Goal: Task Accomplishment & Management: Use online tool/utility

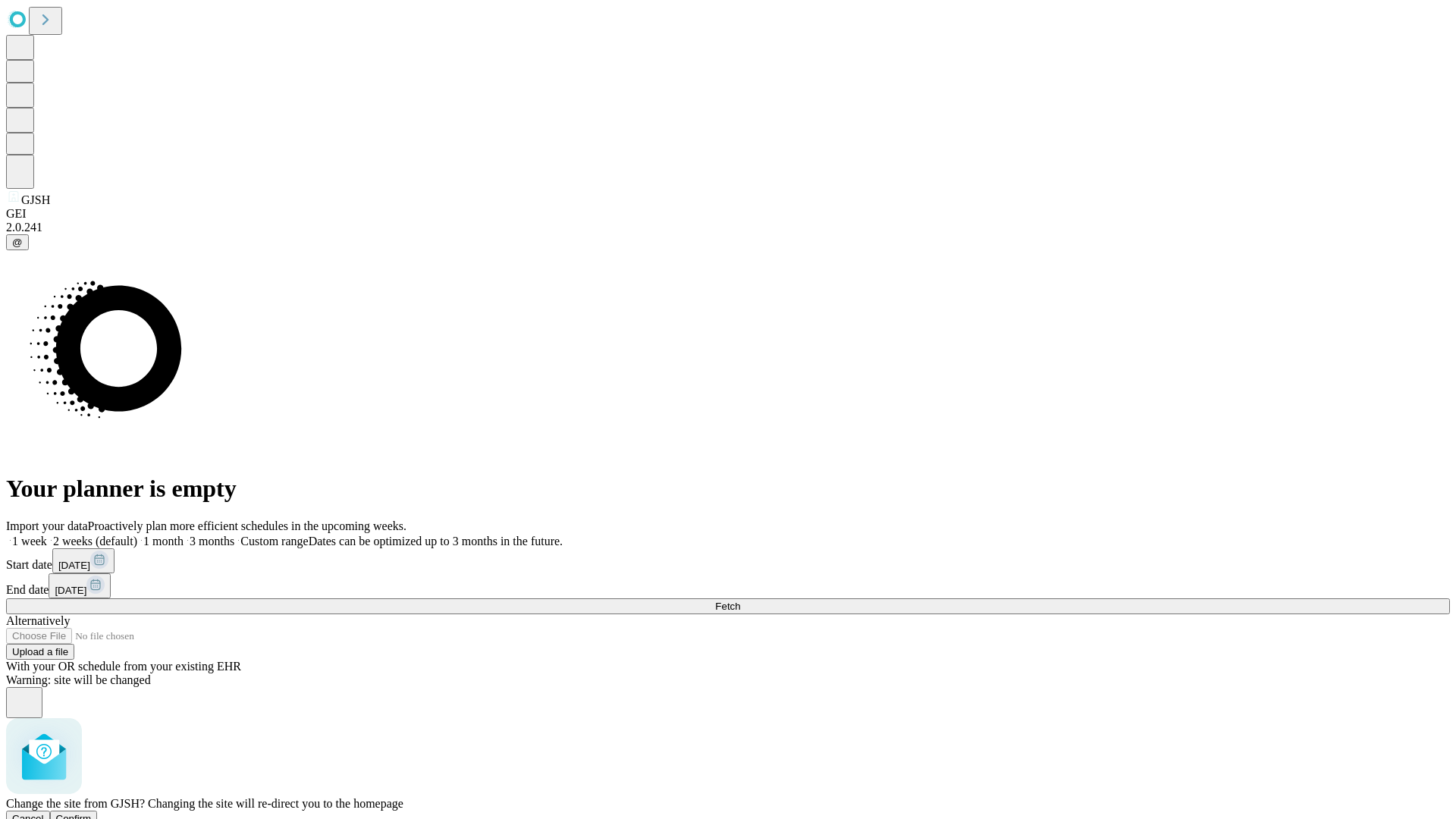
click at [92, 813] on span "Confirm" at bounding box center [74, 819] width 35 height 11
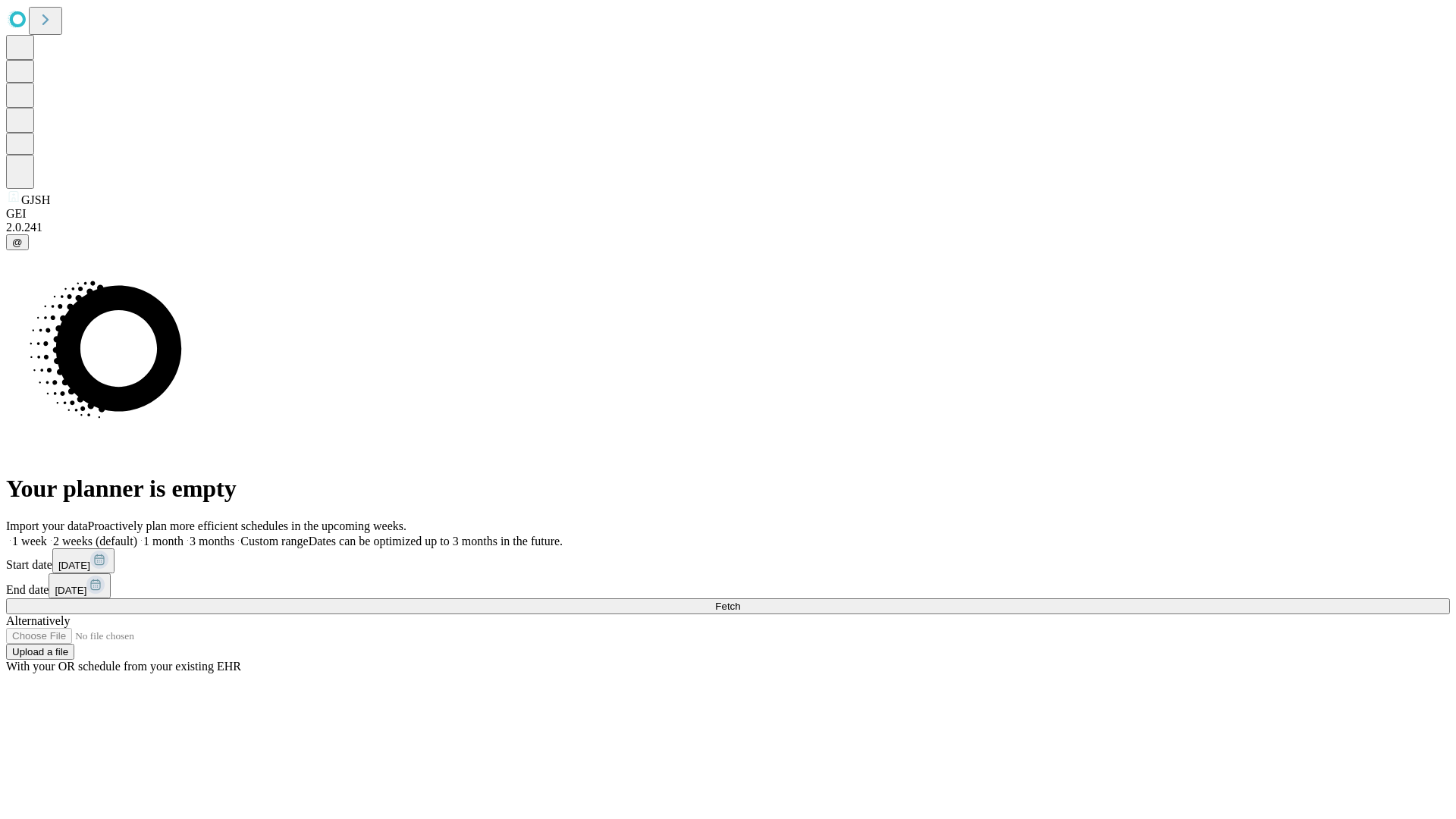
click at [183, 535] on label "1 month" at bounding box center [160, 541] width 46 height 13
click at [740, 601] on span "Fetch" at bounding box center [727, 607] width 25 height 11
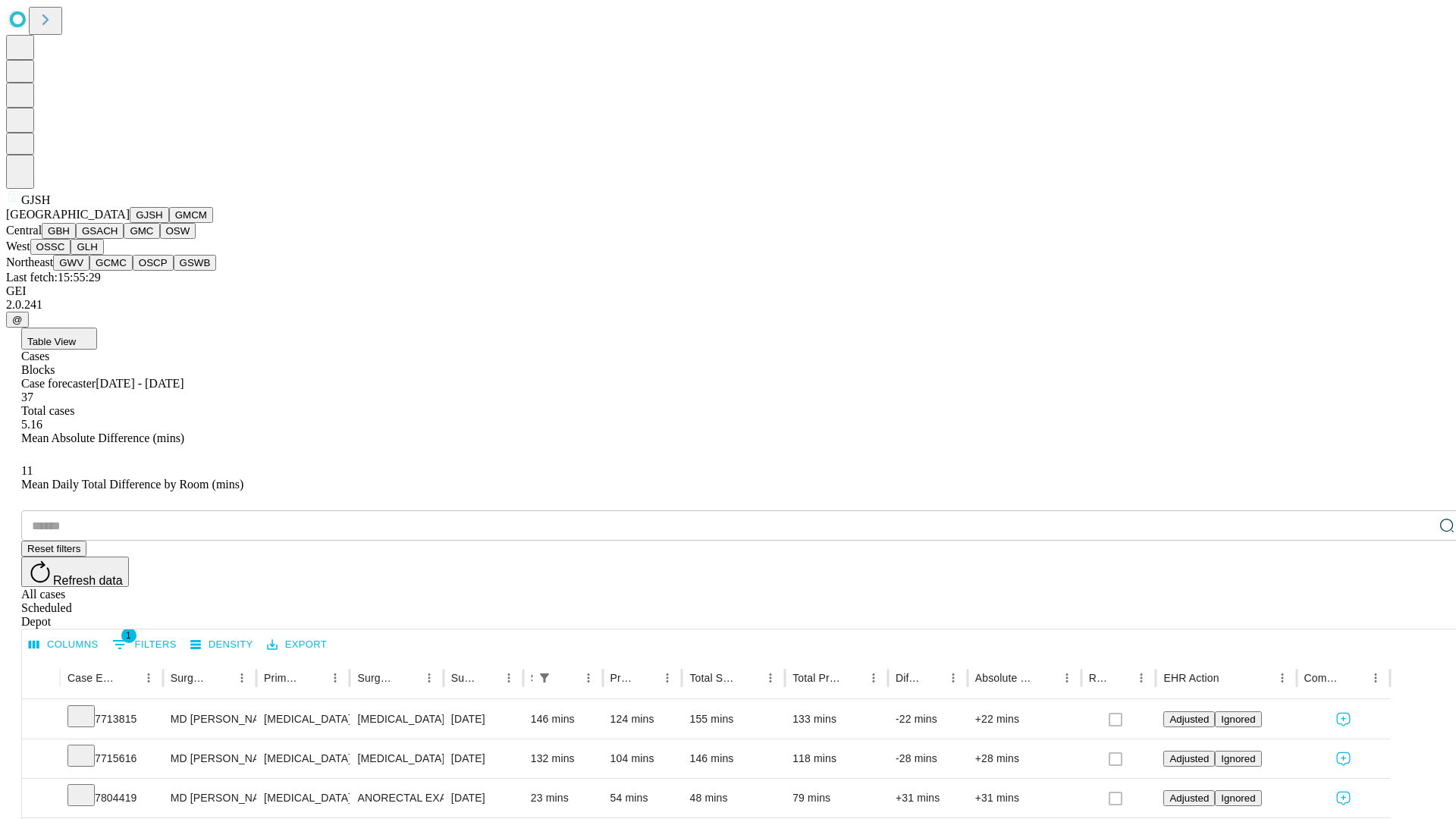
click at [169, 223] on button "GMCM" at bounding box center [191, 215] width 44 height 16
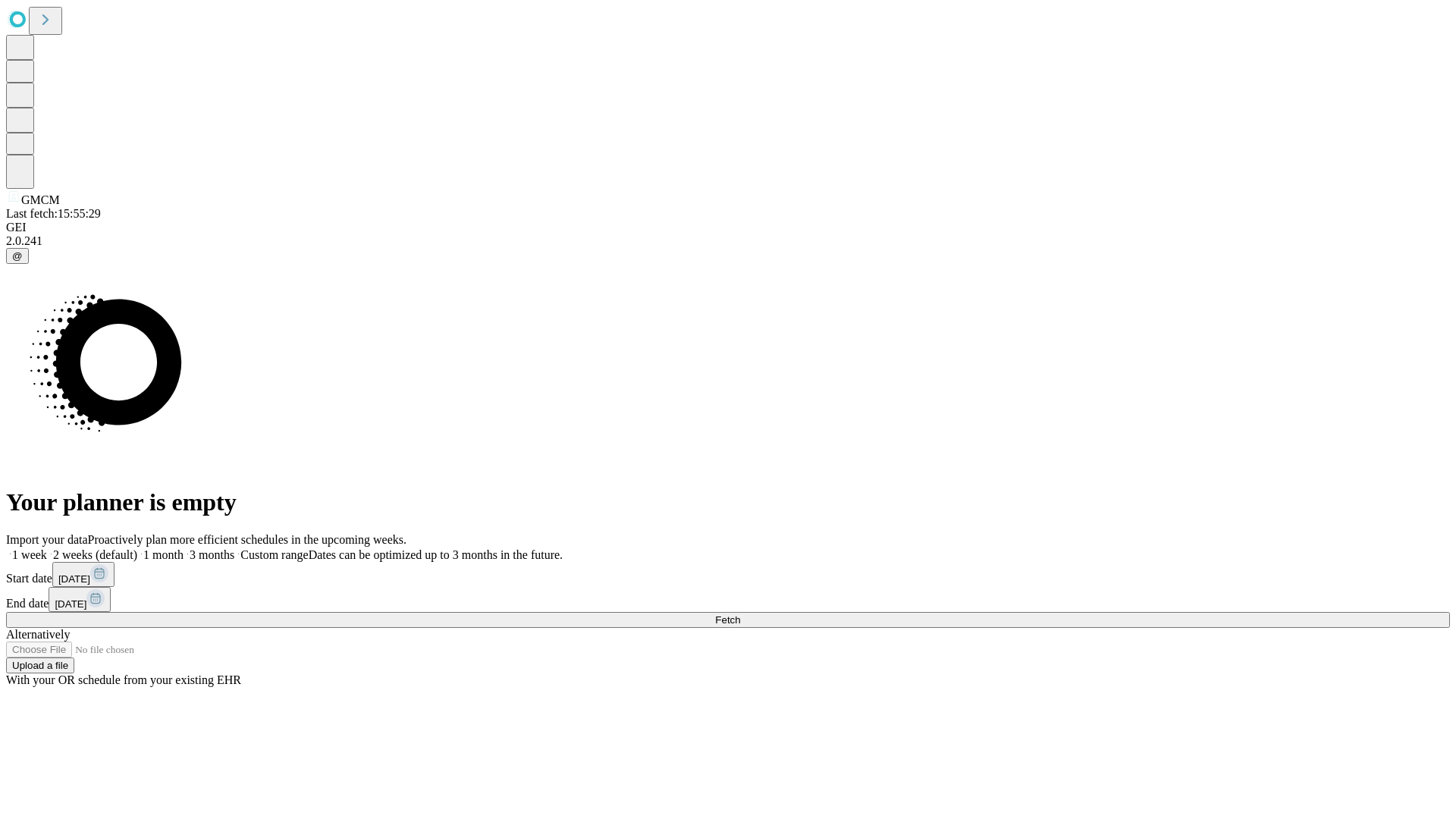
click at [183, 549] on label "1 month" at bounding box center [160, 555] width 46 height 13
click at [740, 614] on span "Fetch" at bounding box center [727, 620] width 25 height 11
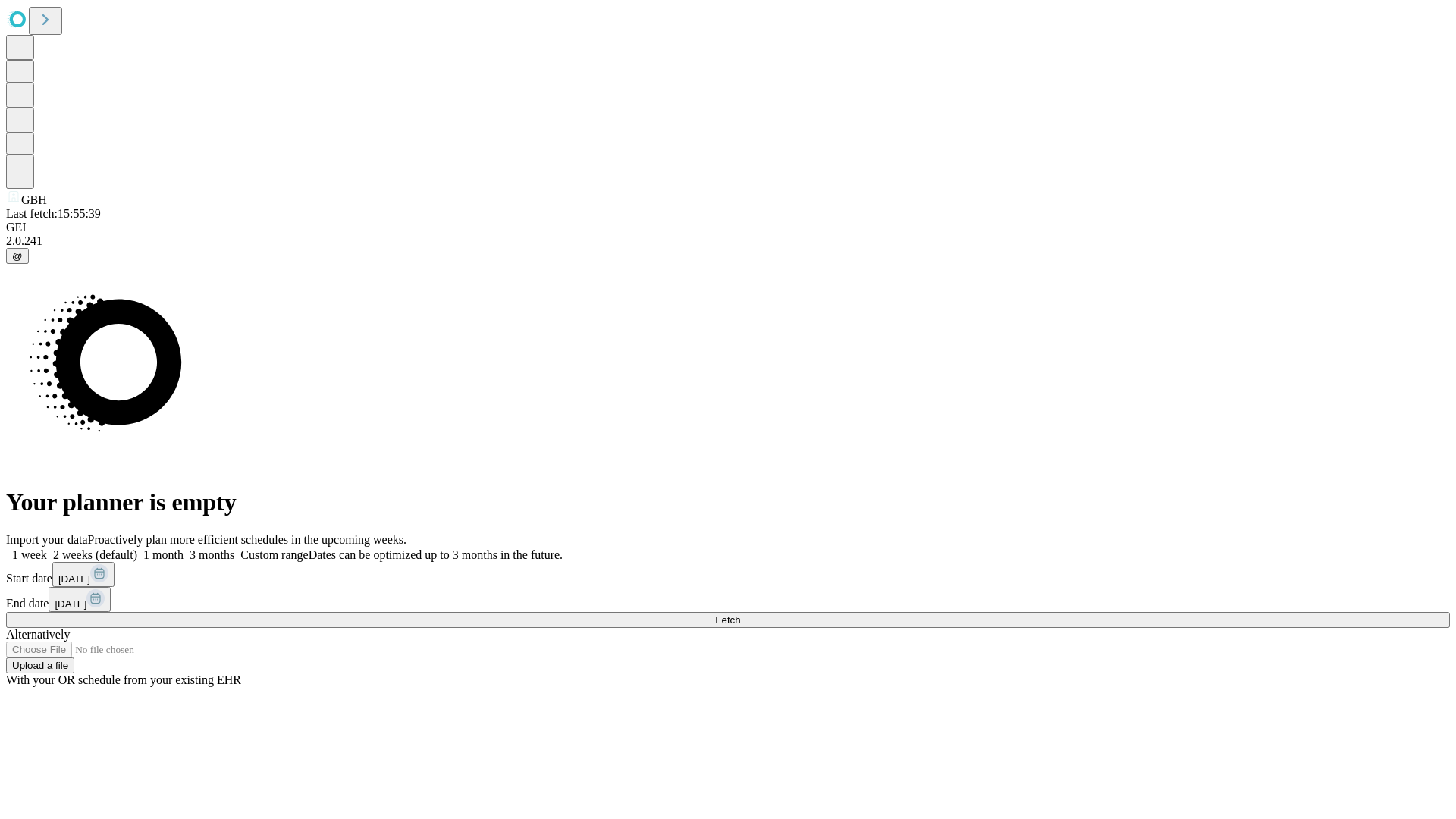
click at [183, 549] on label "1 month" at bounding box center [160, 555] width 46 height 13
click at [740, 614] on span "Fetch" at bounding box center [727, 620] width 25 height 11
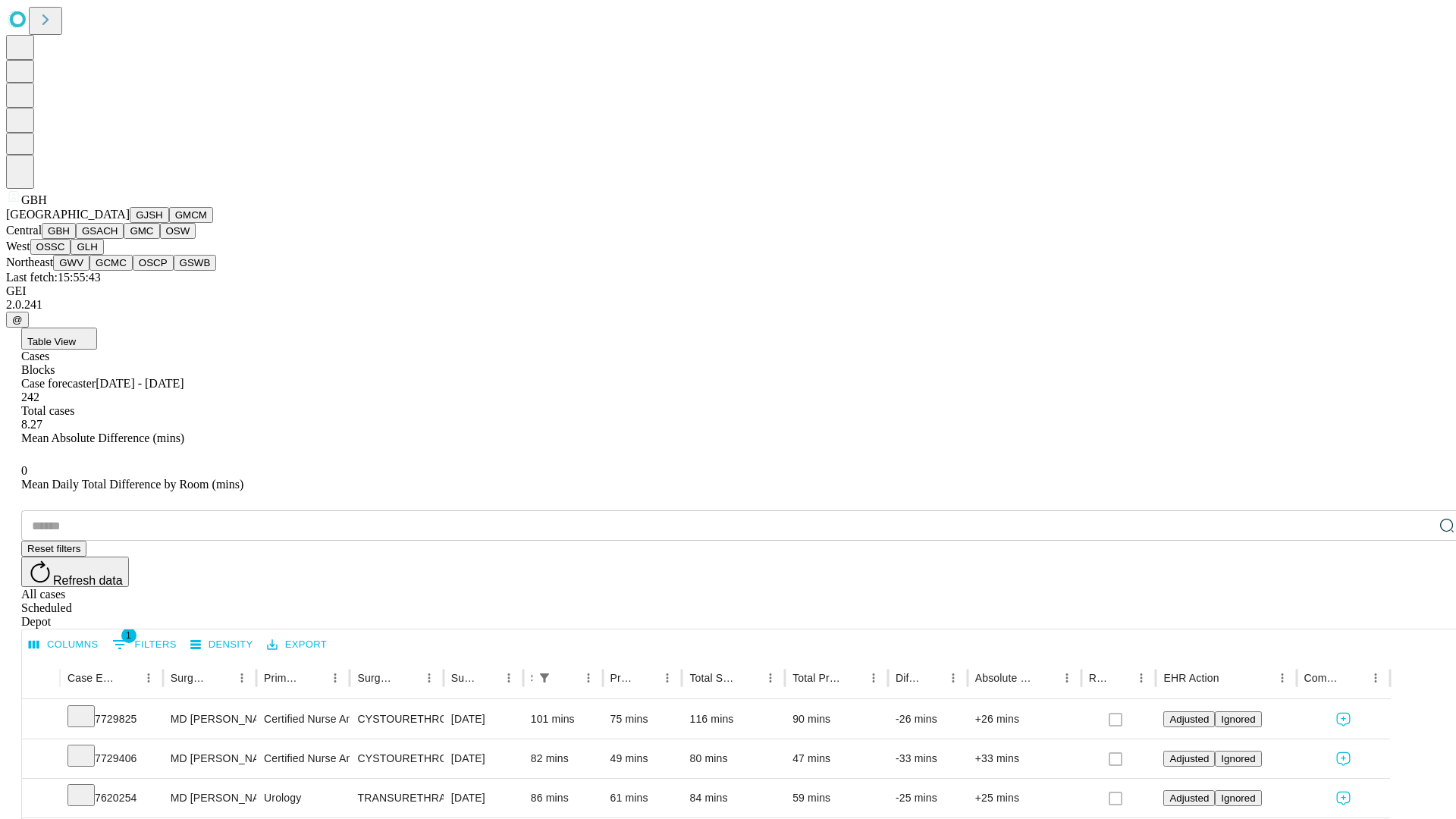
click at [118, 239] on button "GSACH" at bounding box center [99, 231] width 48 height 16
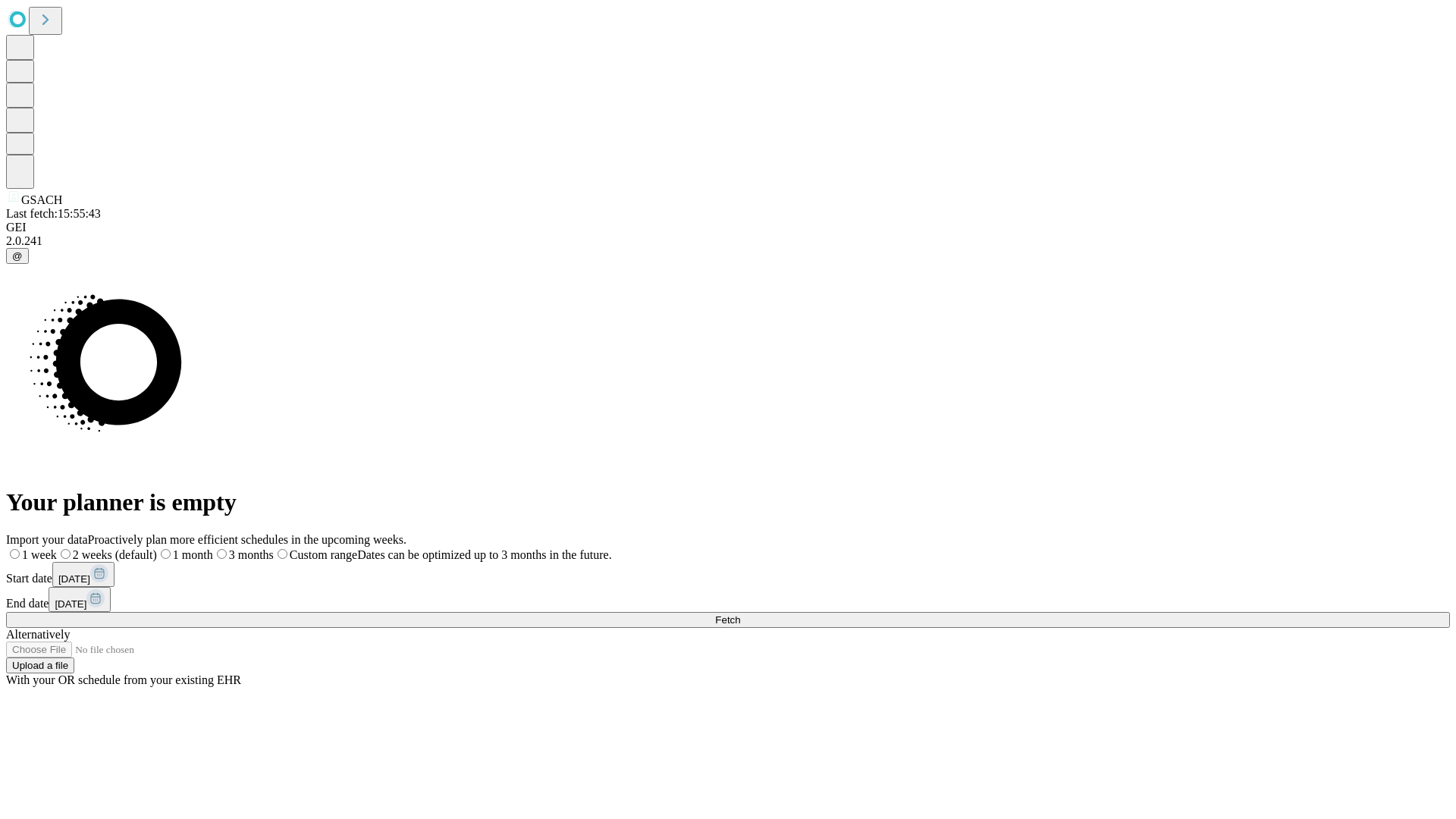
click at [213, 549] on label "1 month" at bounding box center [186, 555] width 56 height 13
click at [740, 614] on span "Fetch" at bounding box center [727, 620] width 25 height 11
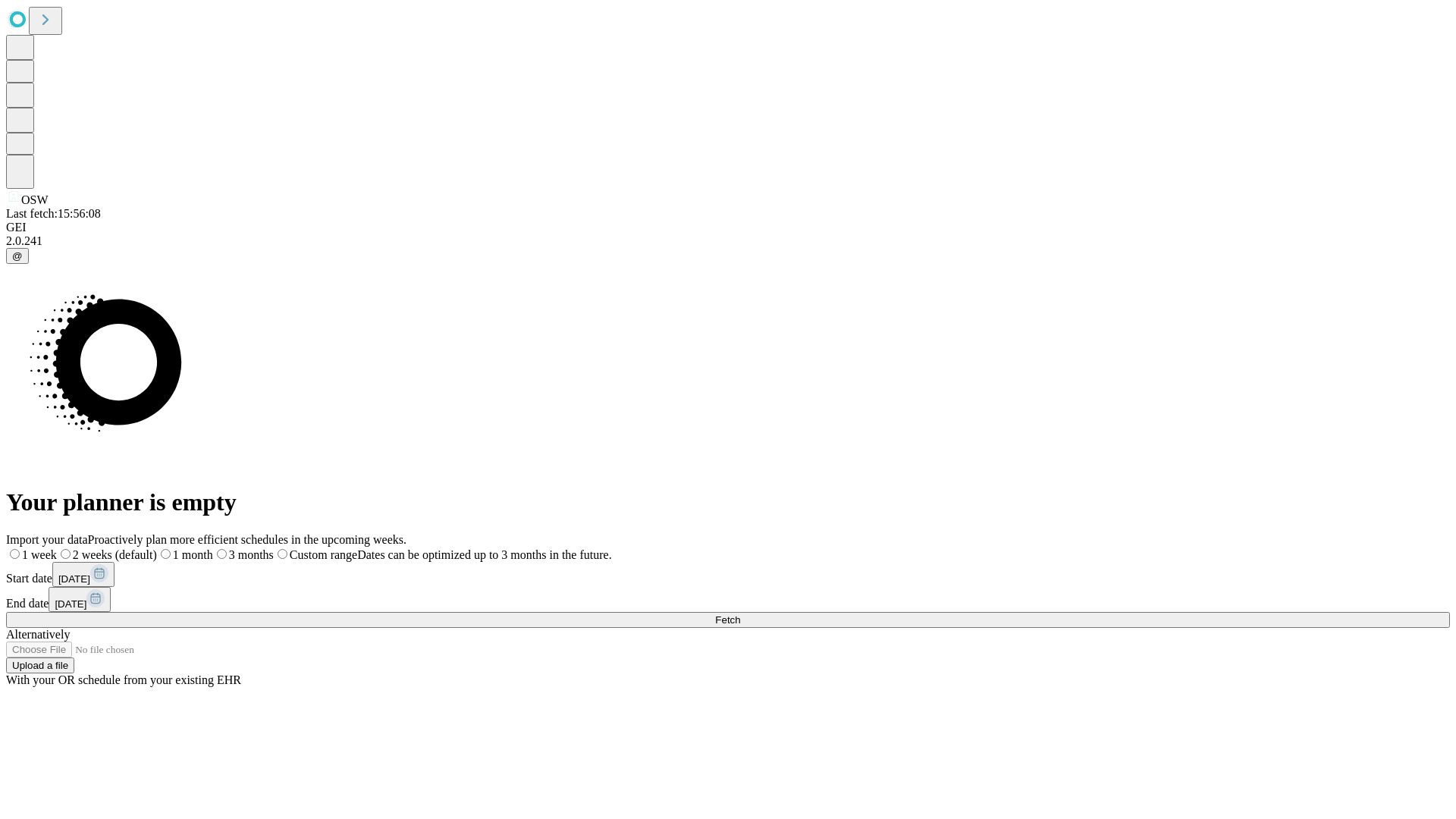
click at [213, 549] on label "1 month" at bounding box center [186, 555] width 56 height 13
click at [740, 614] on span "Fetch" at bounding box center [727, 620] width 25 height 11
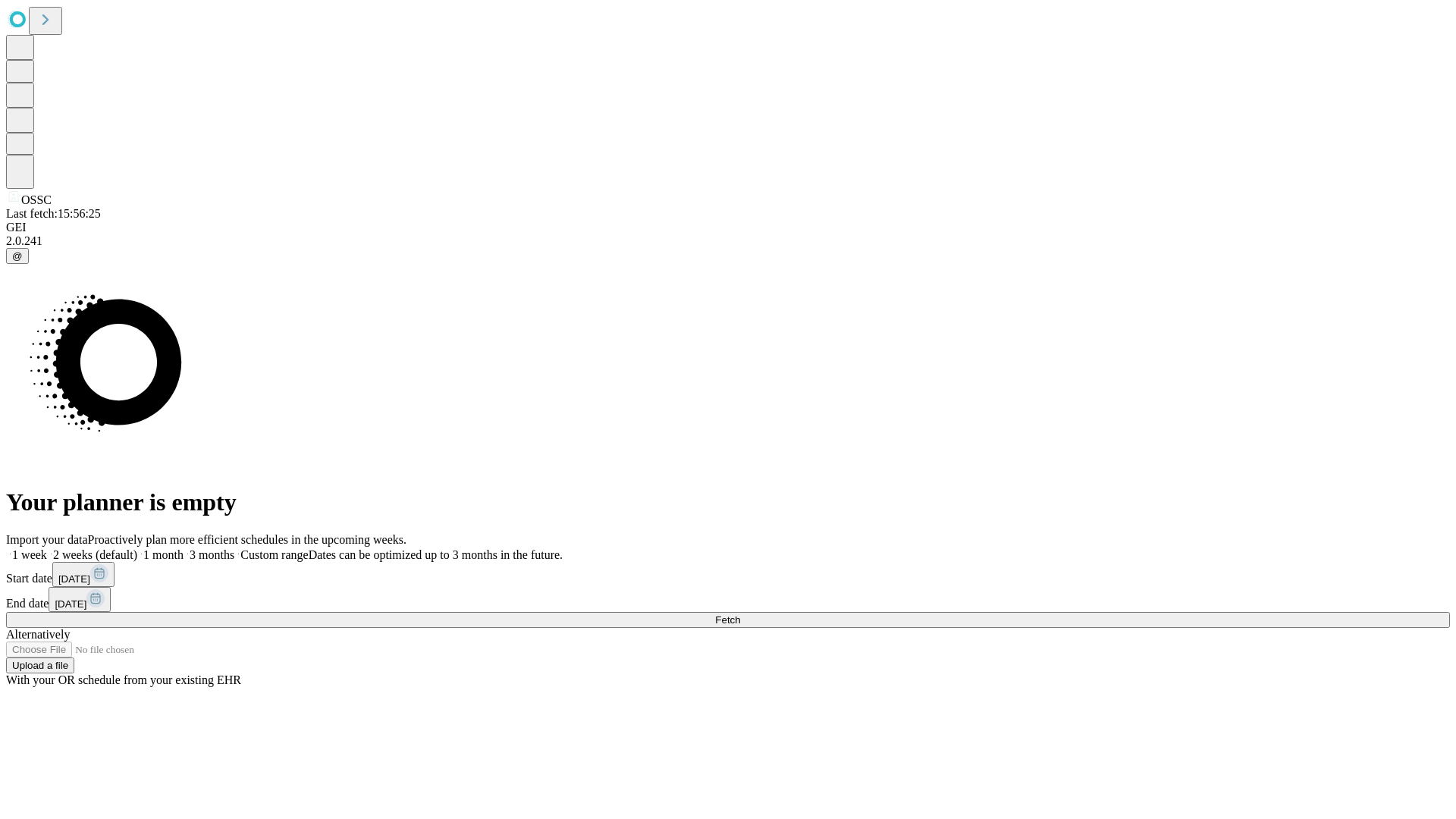
click at [740, 614] on span "Fetch" at bounding box center [727, 620] width 25 height 11
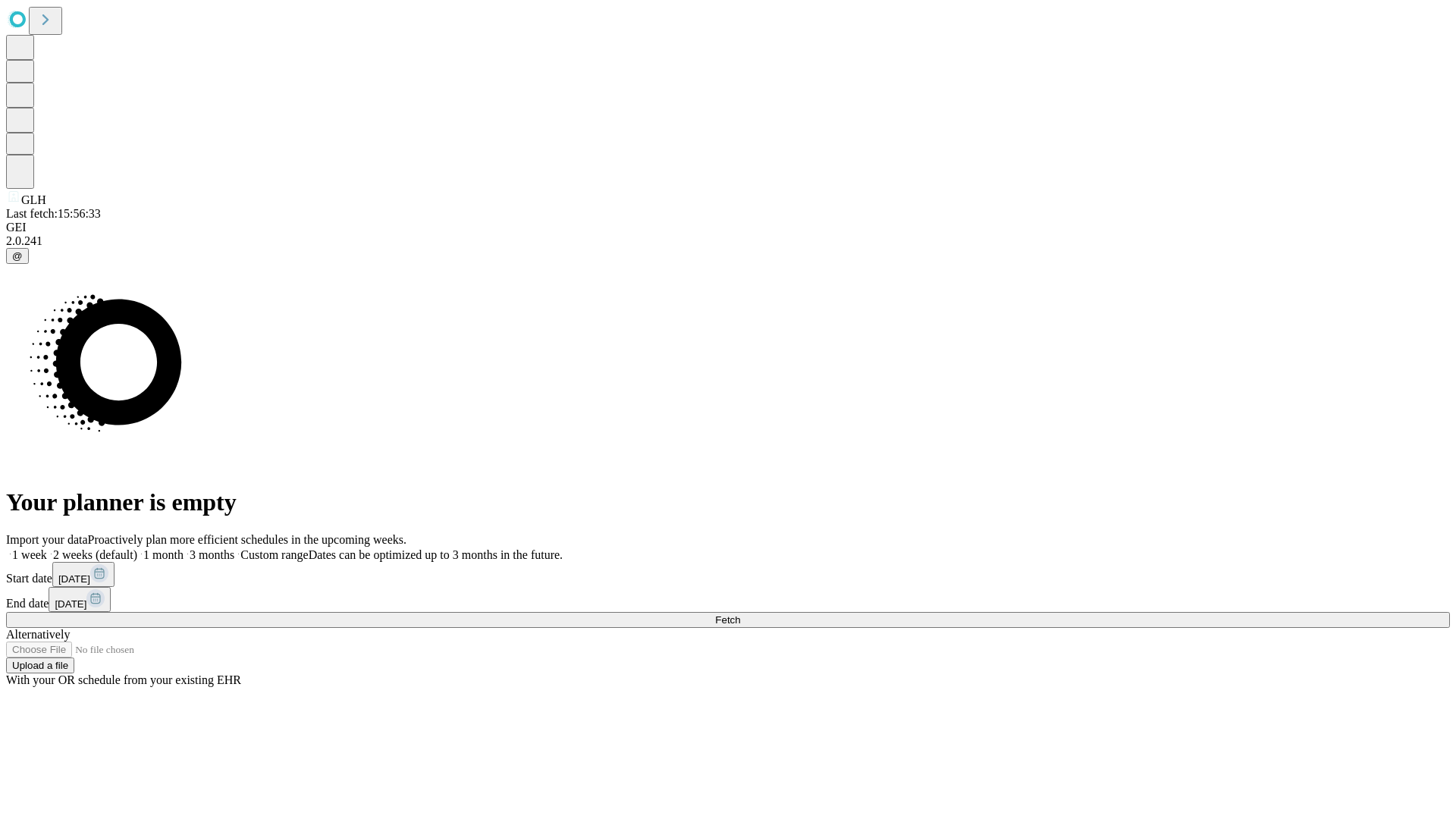
click at [183, 549] on label "1 month" at bounding box center [160, 555] width 46 height 13
click at [740, 614] on span "Fetch" at bounding box center [727, 620] width 25 height 11
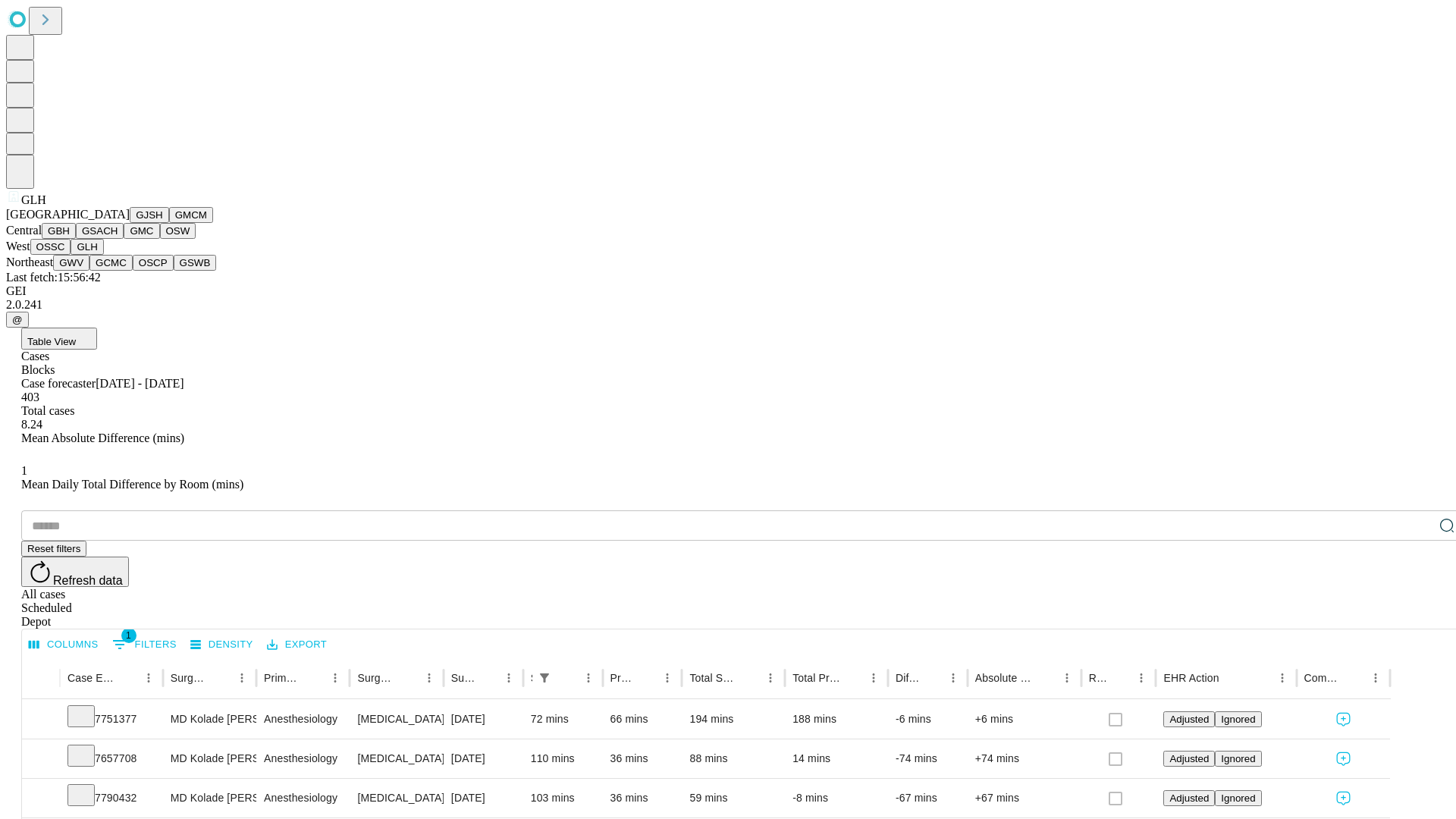
click at [90, 271] on button "GWV" at bounding box center [71, 263] width 36 height 16
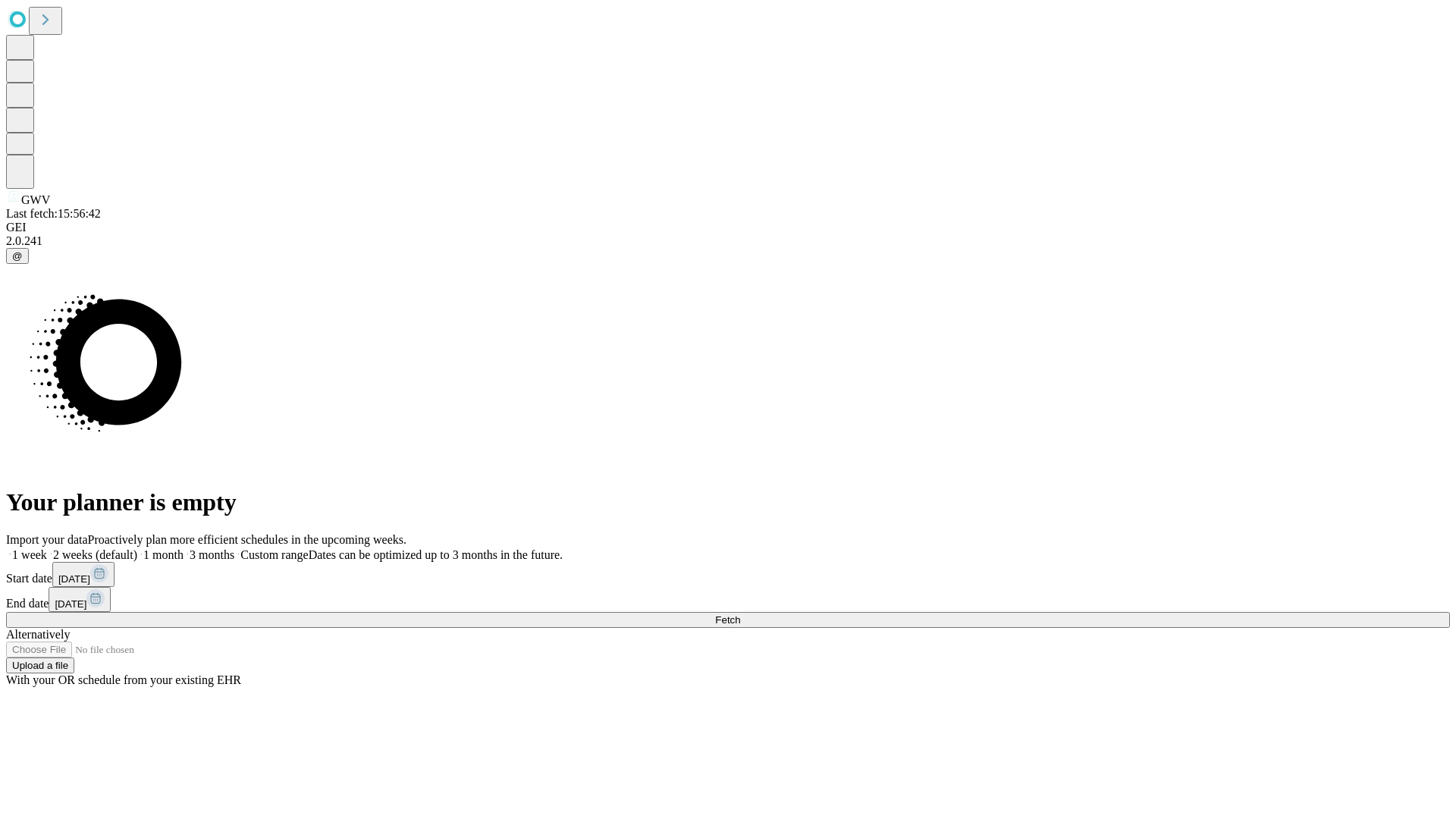
click at [183, 549] on label "1 month" at bounding box center [160, 555] width 46 height 13
click at [740, 614] on span "Fetch" at bounding box center [727, 620] width 25 height 11
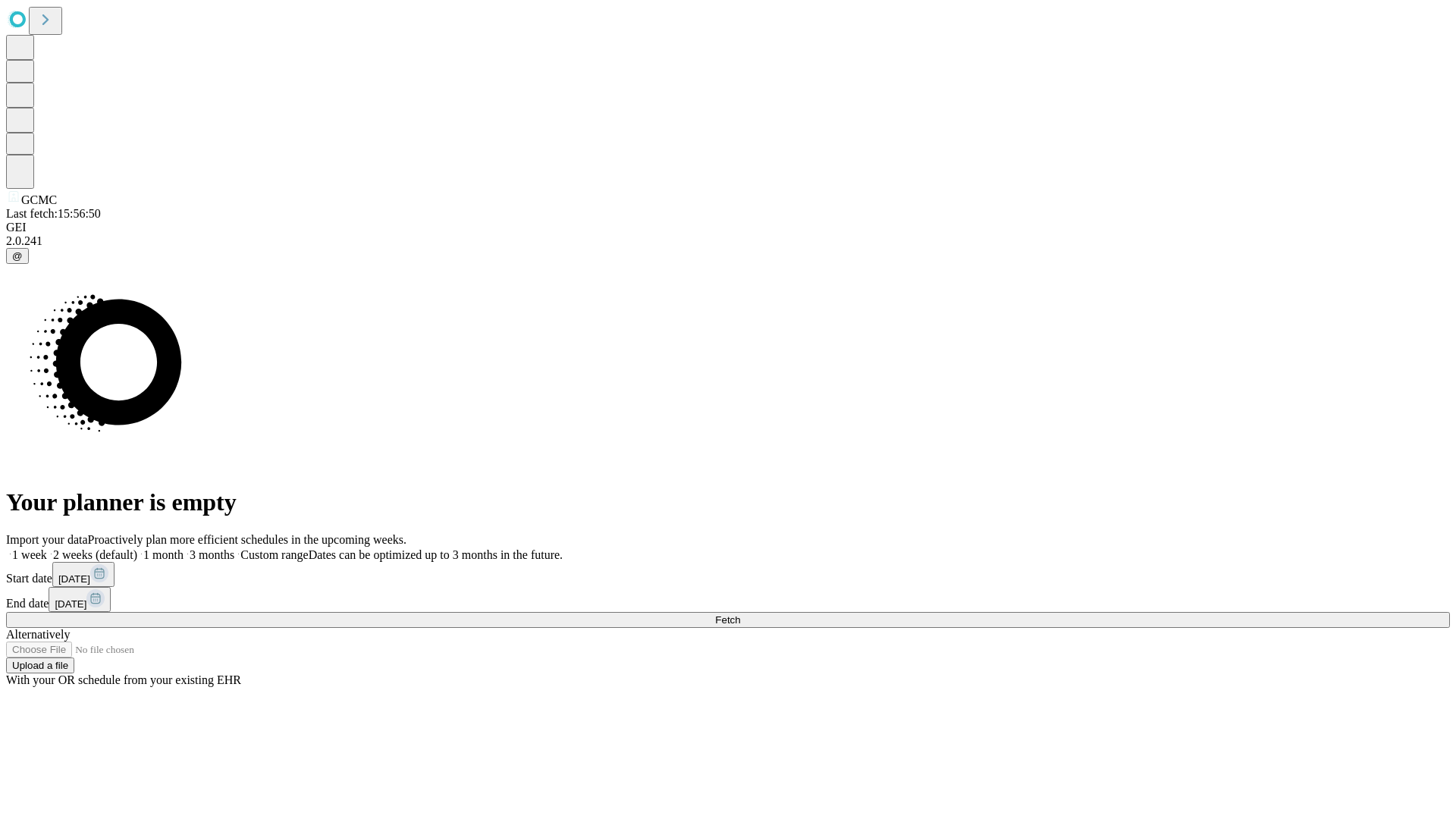
click at [183, 549] on label "1 month" at bounding box center [160, 555] width 46 height 13
click at [740, 614] on span "Fetch" at bounding box center [727, 620] width 25 height 11
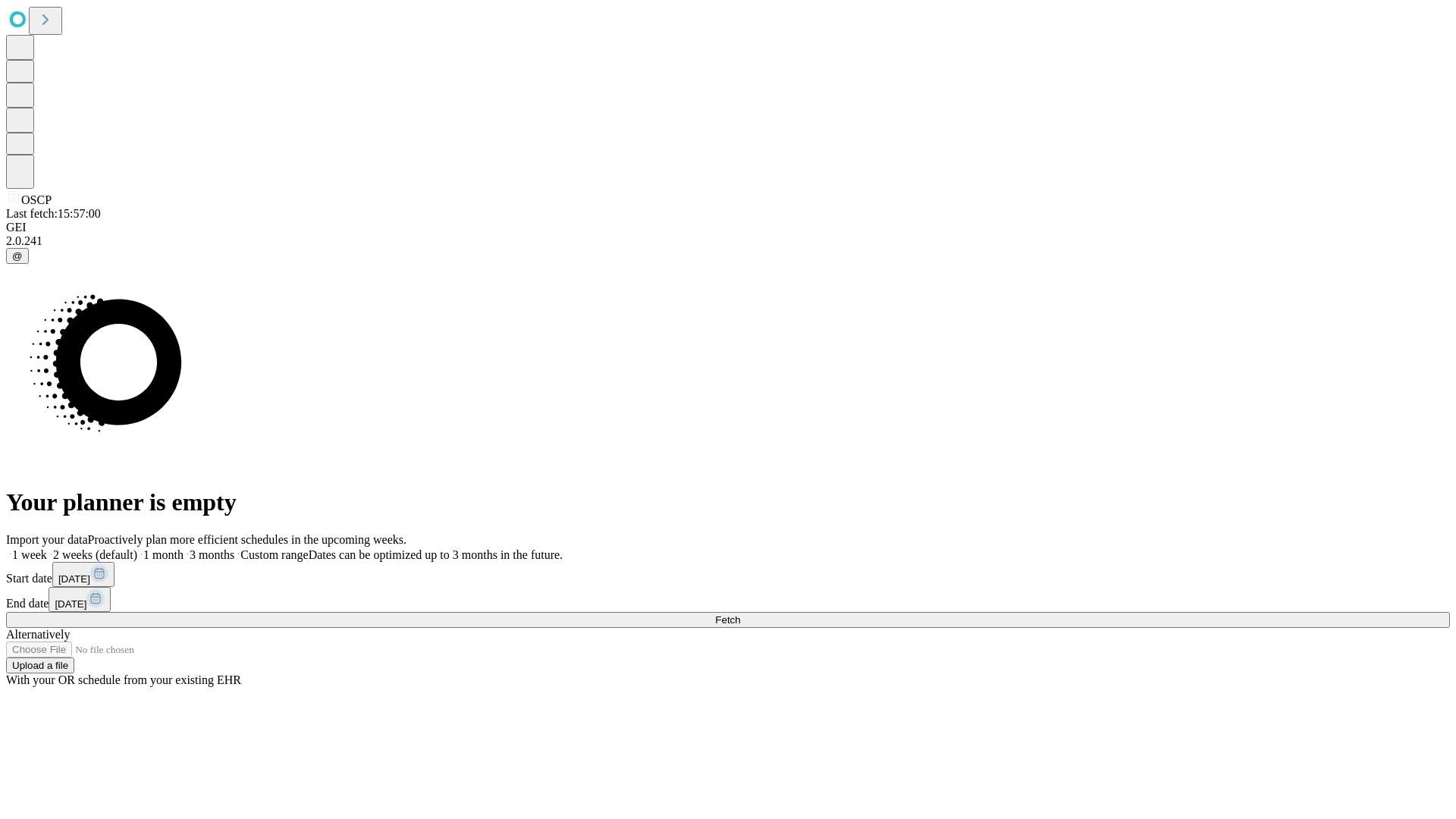
click at [183, 549] on label "1 month" at bounding box center [160, 555] width 46 height 13
click at [740, 614] on span "Fetch" at bounding box center [727, 620] width 25 height 11
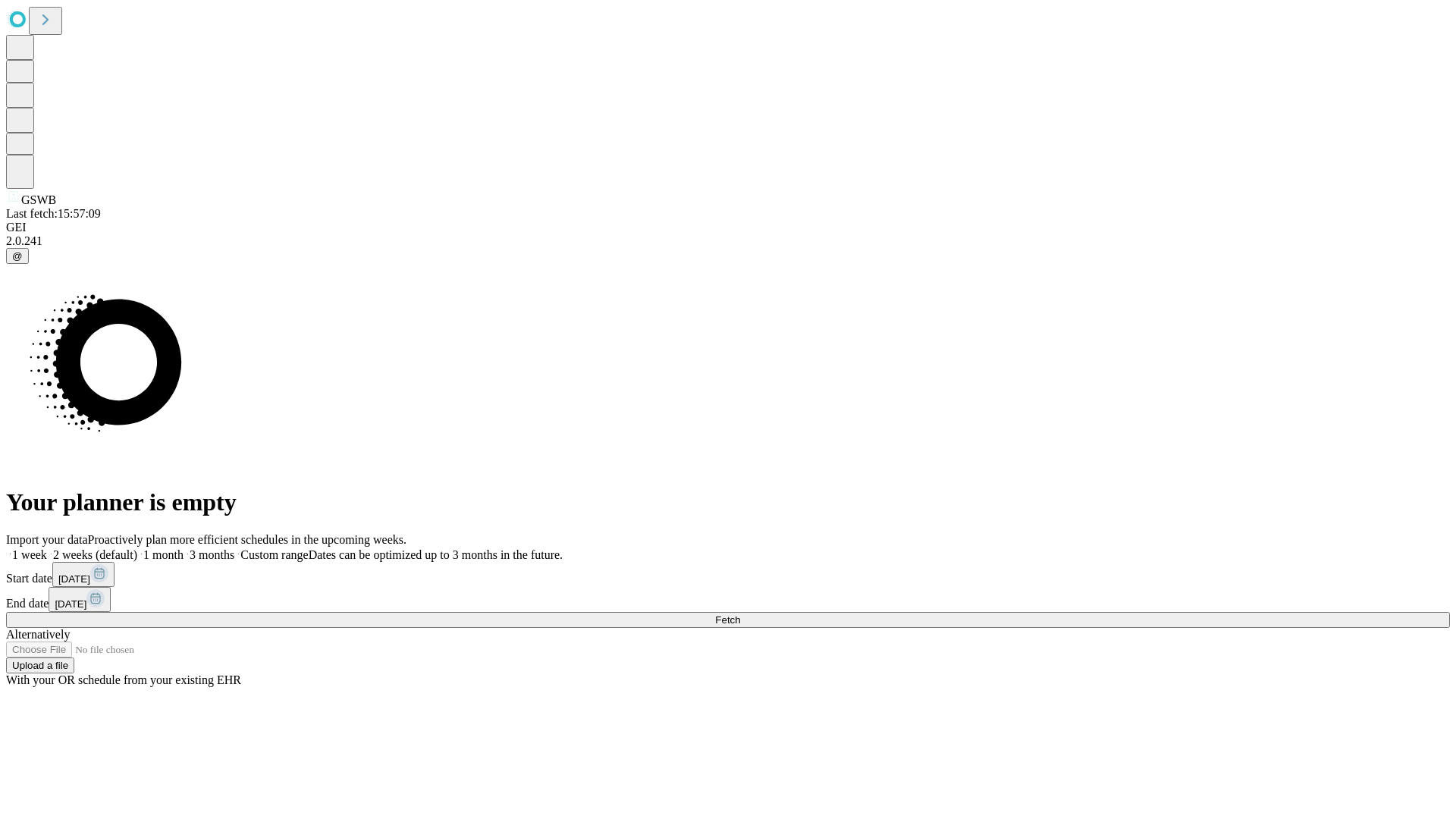
click at [183, 549] on label "1 month" at bounding box center [160, 555] width 46 height 13
click at [740, 614] on span "Fetch" at bounding box center [727, 620] width 25 height 11
